Goal: Task Accomplishment & Management: Manage account settings

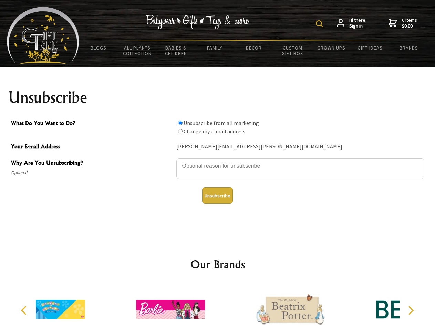
click at [320, 24] on img at bounding box center [319, 23] width 7 height 7
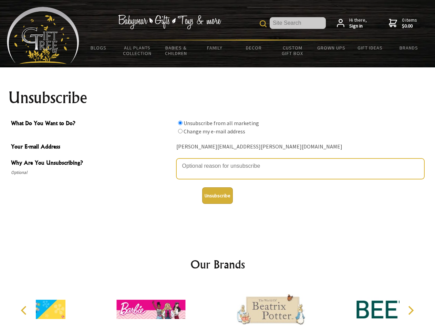
click at [217, 161] on textarea "Why Are You Unsubscribing?" at bounding box center [300, 169] width 248 height 21
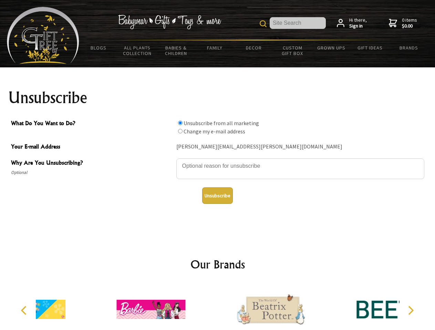
click at [180, 123] on input "What Do You Want to Do?" at bounding box center [180, 123] width 4 height 4
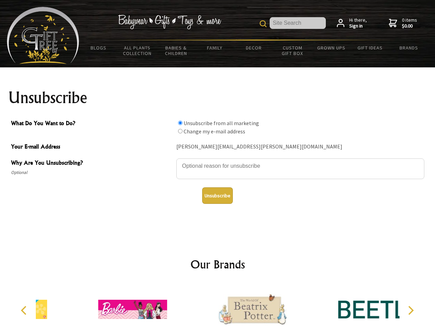
click at [180, 131] on input "What Do You Want to Do?" at bounding box center [180, 131] width 4 height 4
radio input "true"
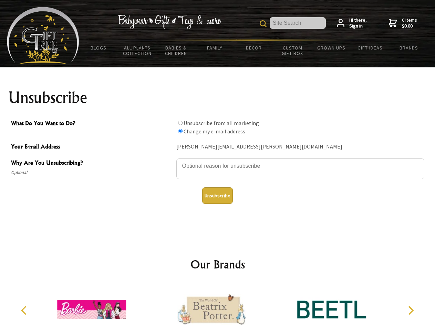
click at [217, 196] on button "Unsubscribe" at bounding box center [217, 196] width 31 height 17
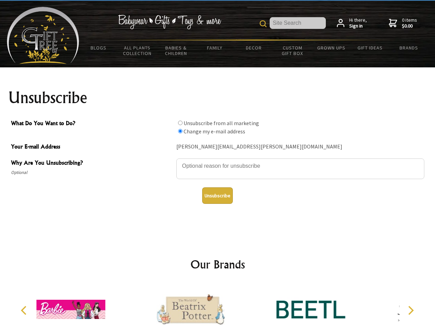
click at [25, 311] on icon "Previous" at bounding box center [24, 310] width 9 height 9
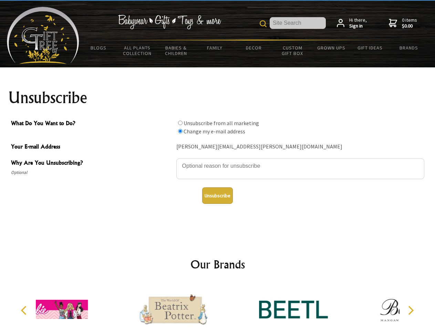
click at [410, 311] on icon "Next" at bounding box center [409, 310] width 9 height 9
